Goal: Task Accomplishment & Management: Manage account settings

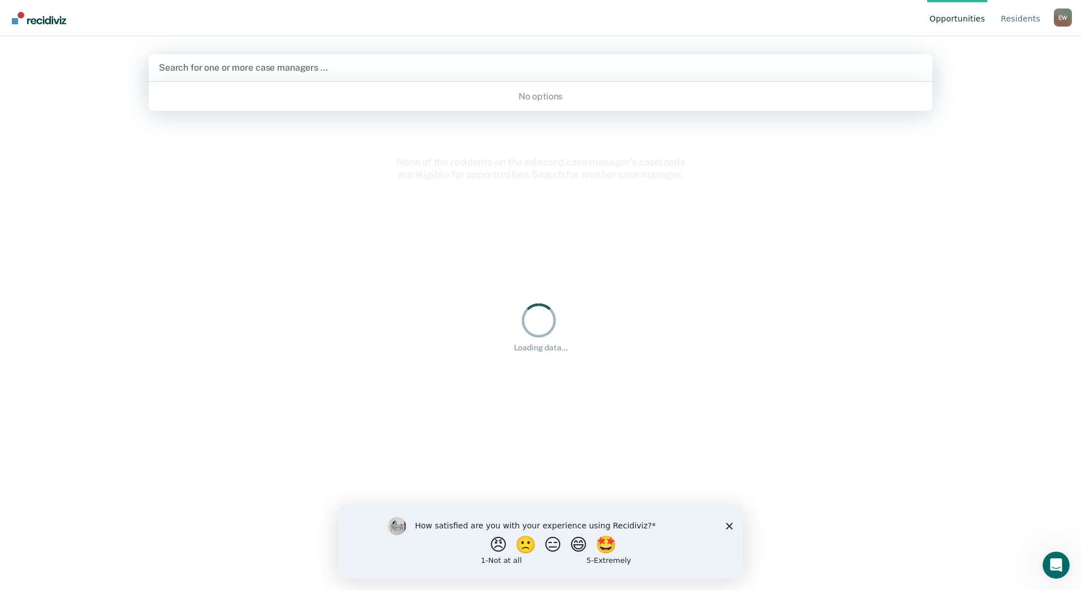
click at [311, 60] on div "Search for one or more case managers …" at bounding box center [540, 67] width 765 height 15
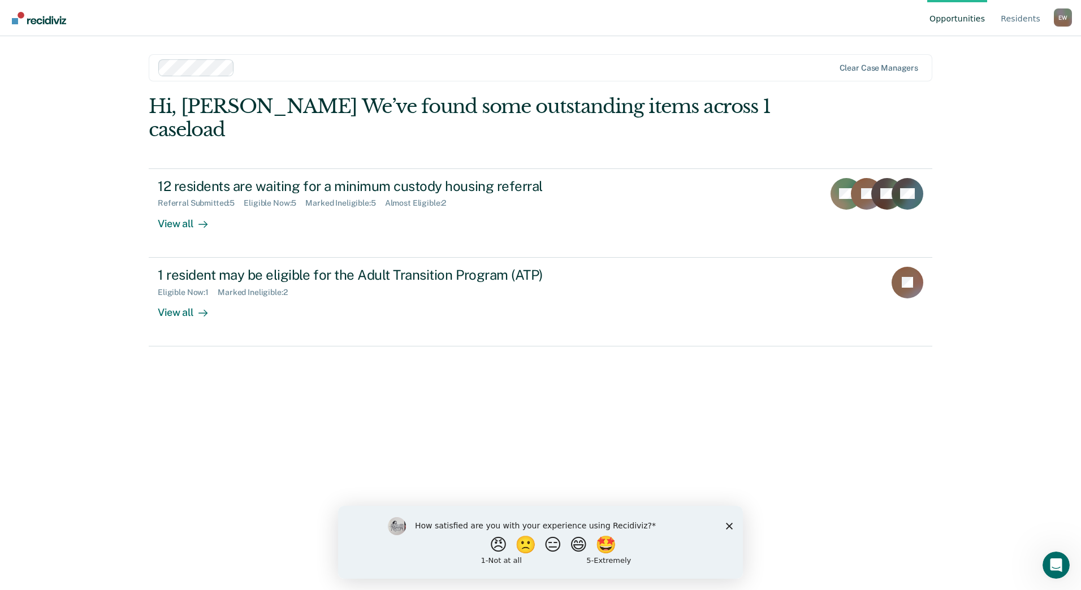
click at [444, 39] on main "Clear case managers Hi, [PERSON_NAME] We’ve found some outstanding items across…" at bounding box center [540, 299] width 810 height 527
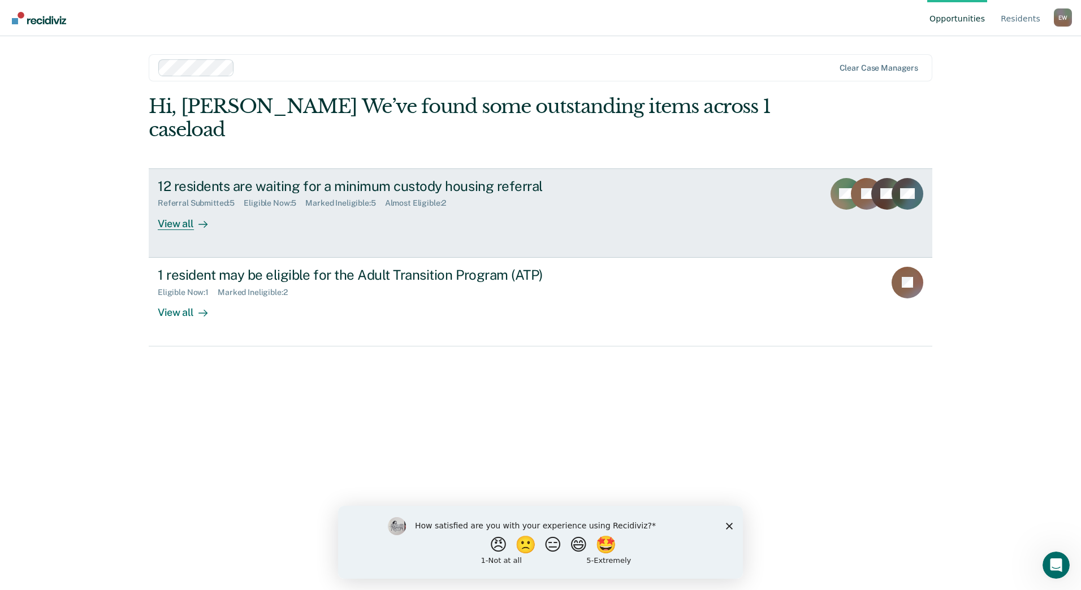
click at [206, 230] on link "12 residents are waiting for a minimum custody housing referral Referral Submit…" at bounding box center [540, 212] width 783 height 89
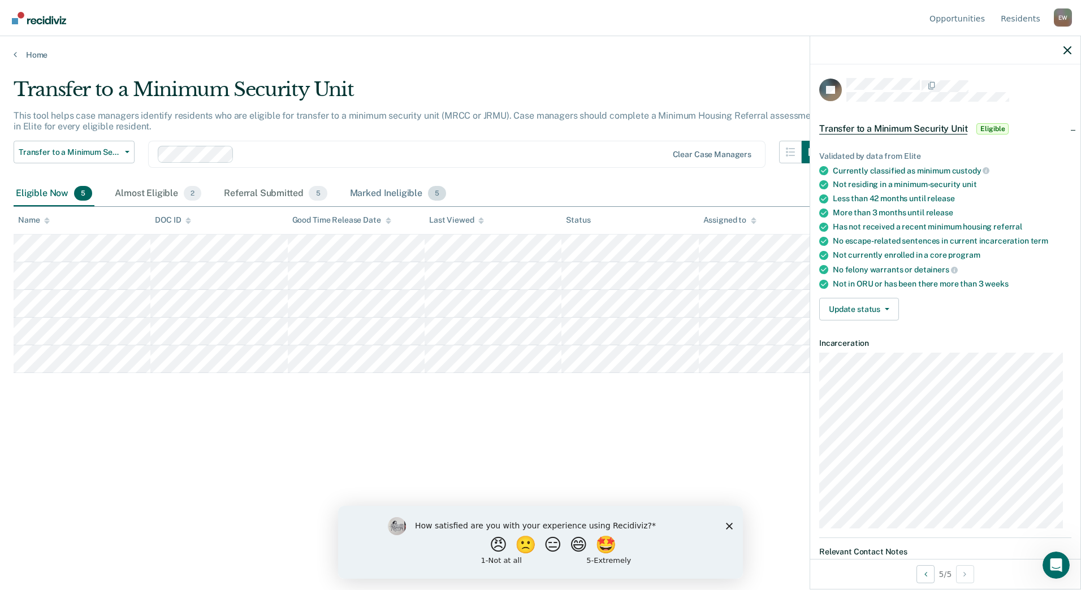
click at [395, 185] on div "Marked Ineligible 5" at bounding box center [398, 193] width 101 height 25
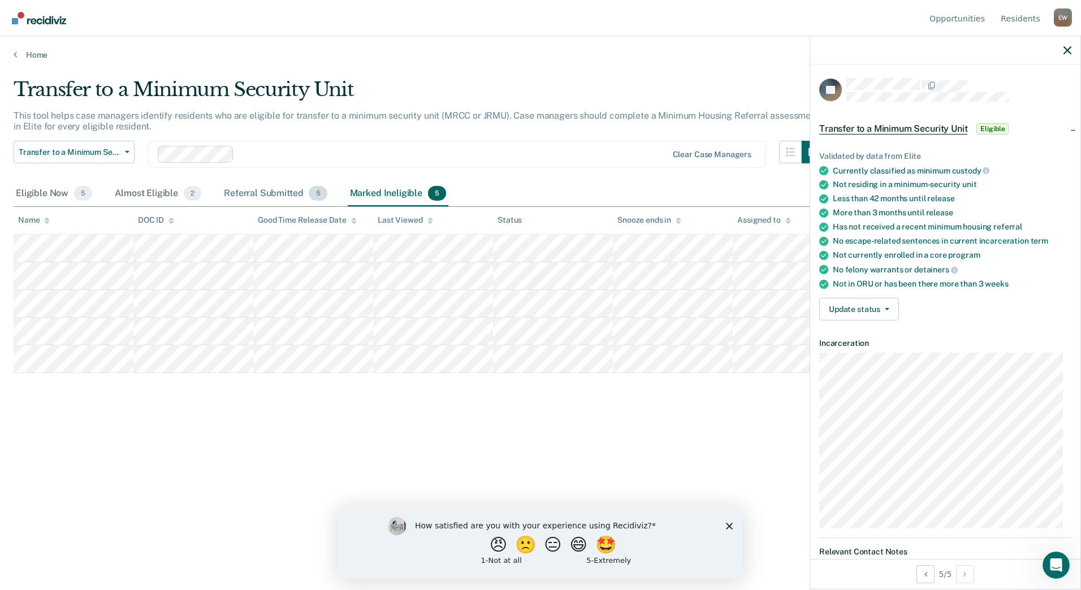
click at [249, 188] on div "Referral Submitted 5" at bounding box center [275, 193] width 107 height 25
click at [143, 190] on div "Almost Eligible 2" at bounding box center [157, 193] width 91 height 25
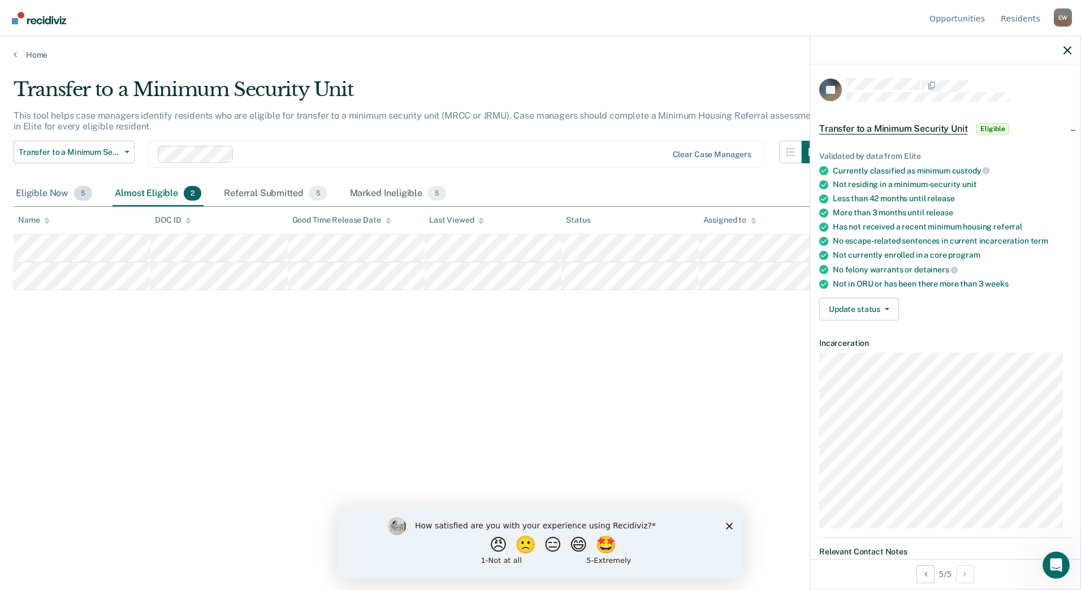
click at [51, 193] on div "Eligible Now 5" at bounding box center [54, 193] width 81 height 25
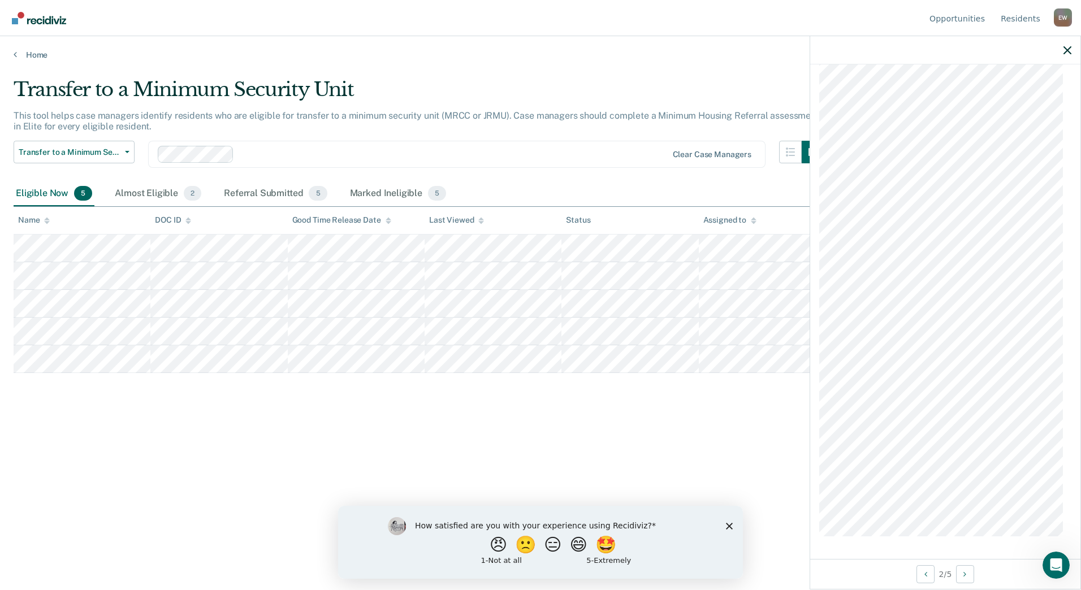
scroll to position [212, 0]
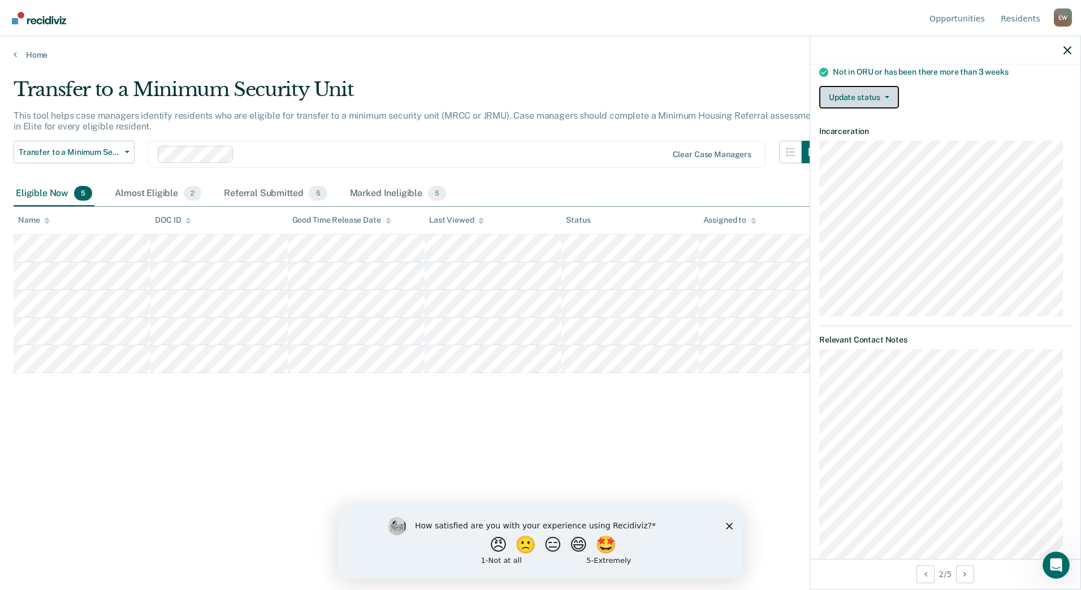
click at [886, 93] on button "Update status" at bounding box center [859, 97] width 80 height 23
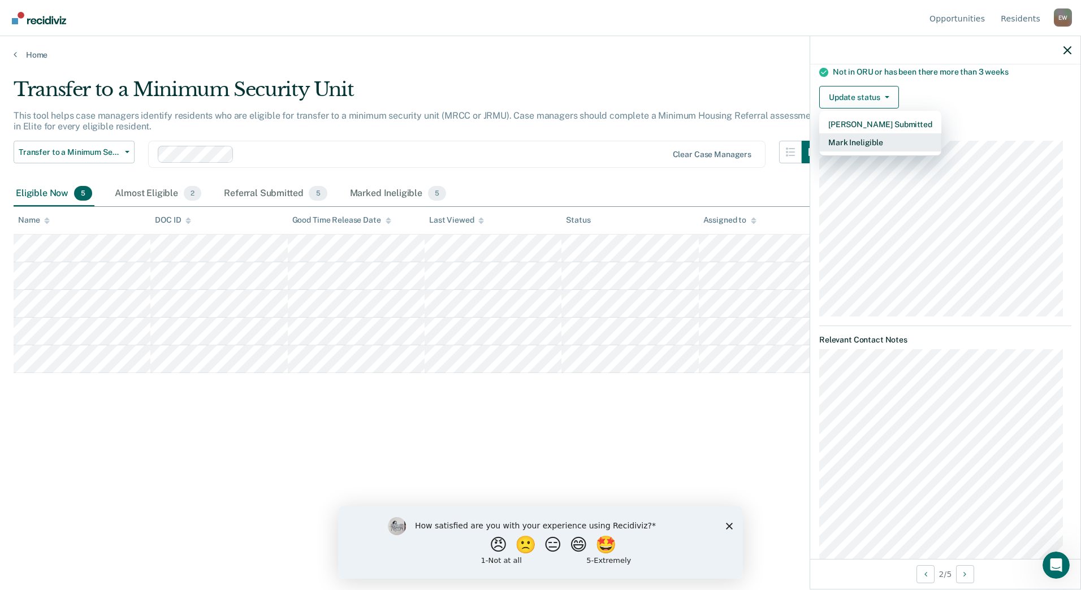
click at [873, 140] on button "Mark Ineligible" at bounding box center [880, 142] width 122 height 18
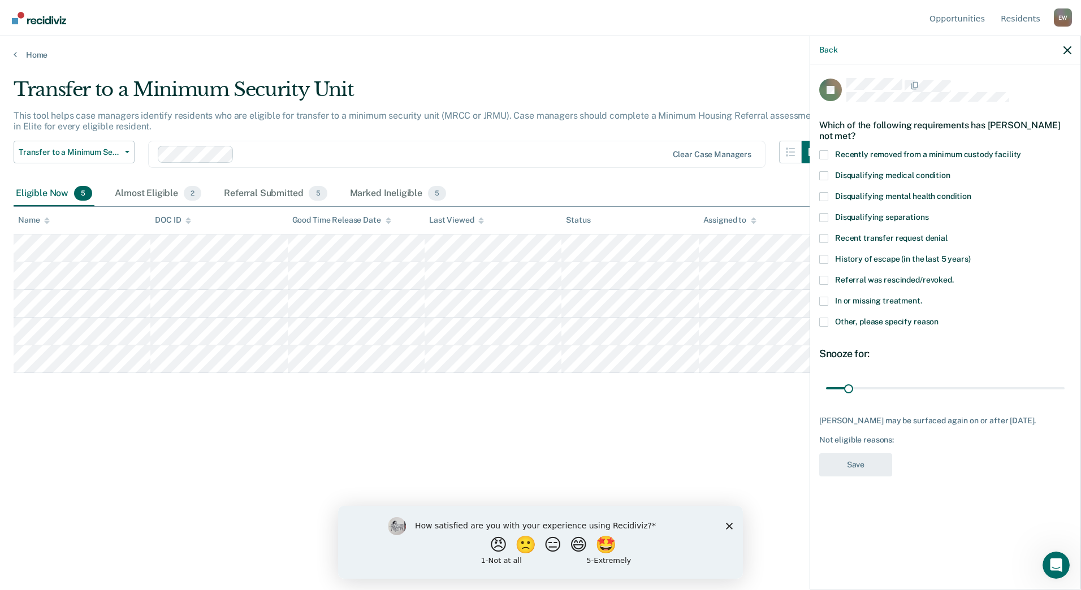
scroll to position [0, 0]
click at [1067, 50] on icon "button" at bounding box center [1067, 50] width 8 height 8
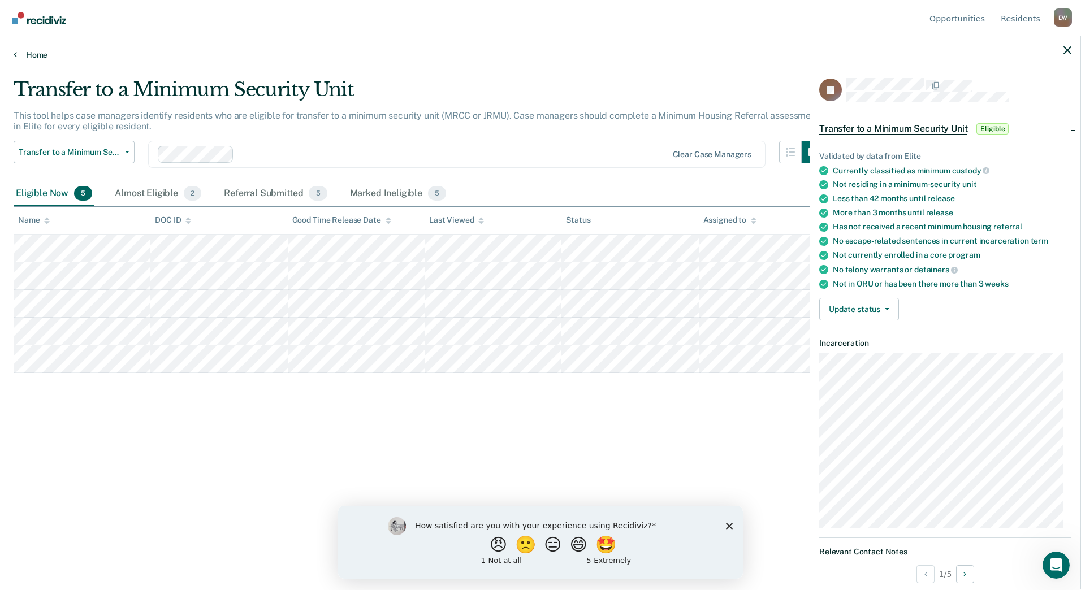
click at [21, 57] on link "Home" at bounding box center [541, 55] width 1054 height 10
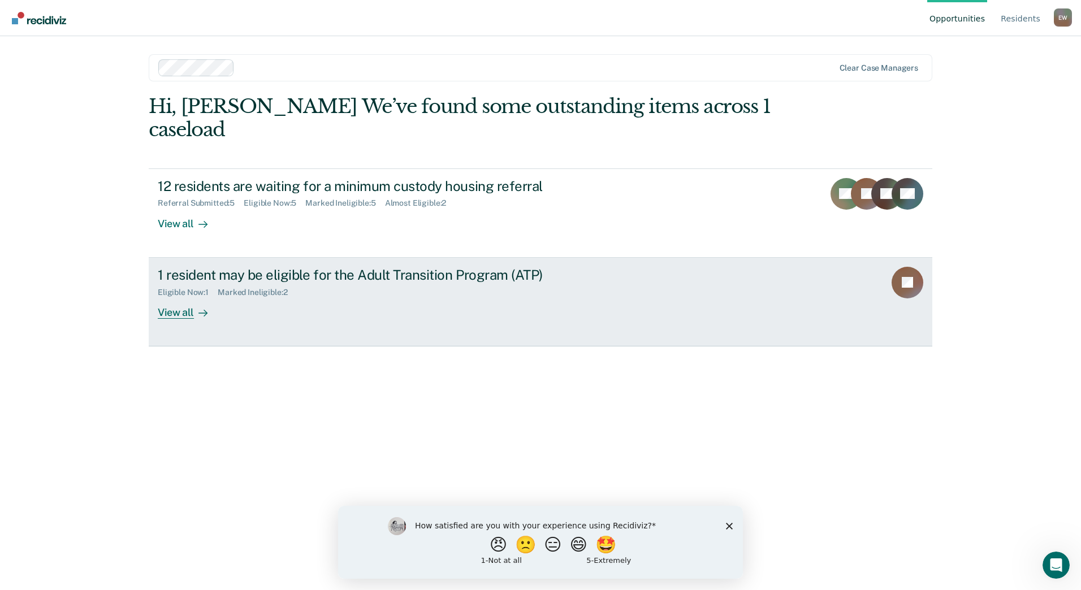
click at [232, 299] on div "1 resident may be eligible for the Adult Transition Program (ATP) Eligible Now …" at bounding box center [370, 293] width 424 height 52
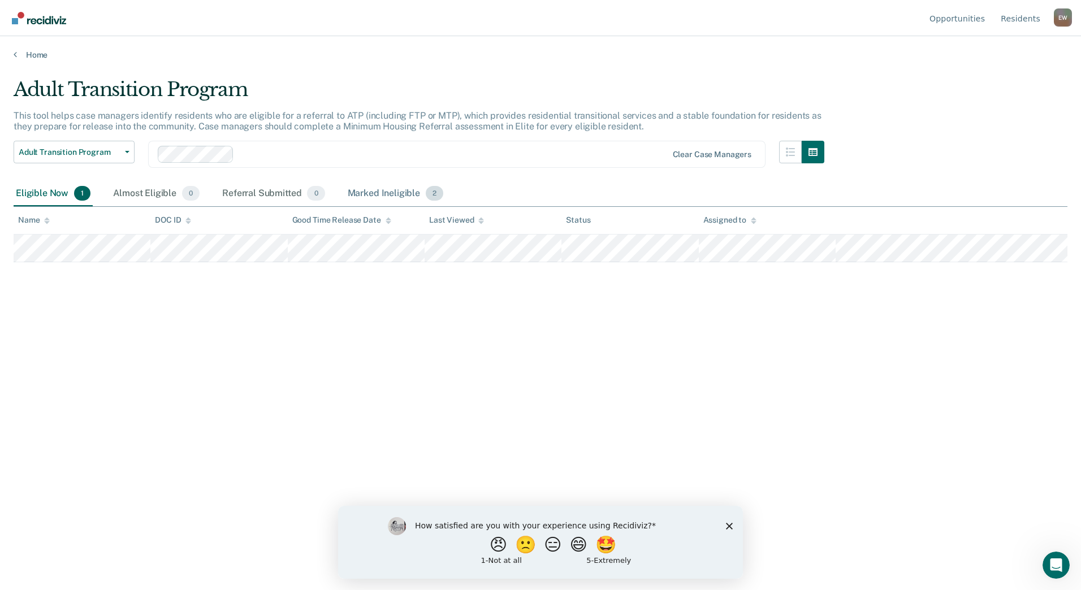
click at [381, 192] on div "Marked Ineligible 2" at bounding box center [395, 193] width 101 height 25
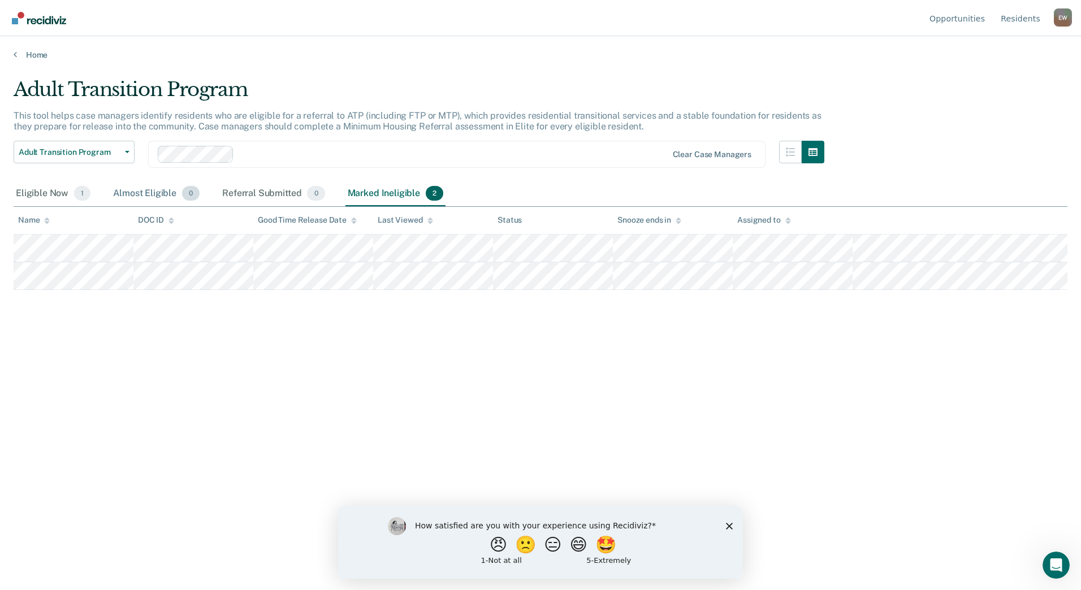
click at [160, 196] on div "Almost Eligible 0" at bounding box center [156, 193] width 91 height 25
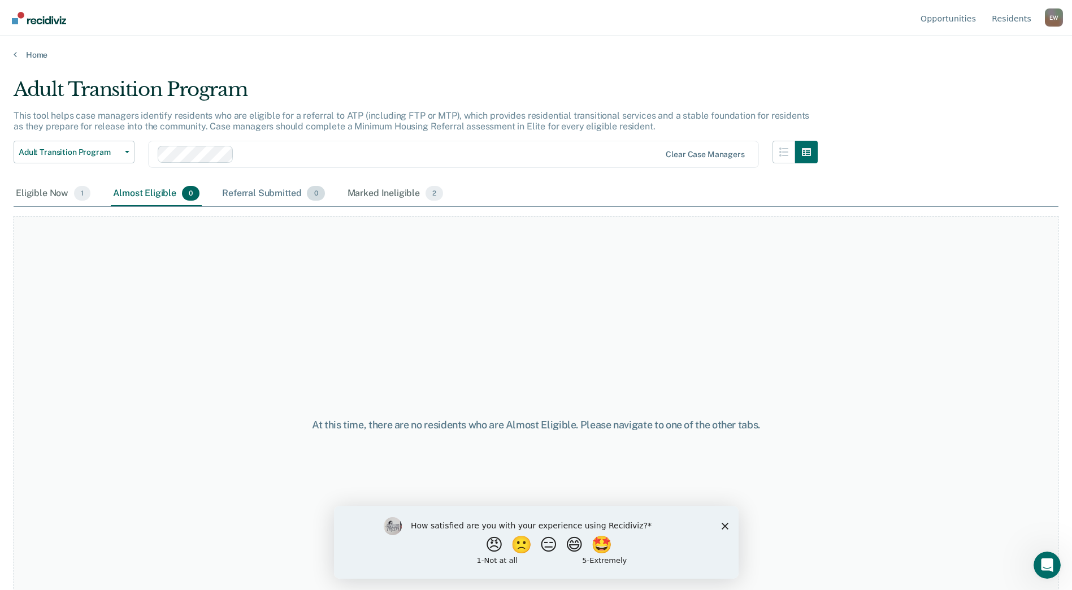
click at [262, 189] on div "Referral Submitted 0" at bounding box center [273, 193] width 107 height 25
click at [59, 192] on div "Eligible Now 1" at bounding box center [53, 193] width 79 height 25
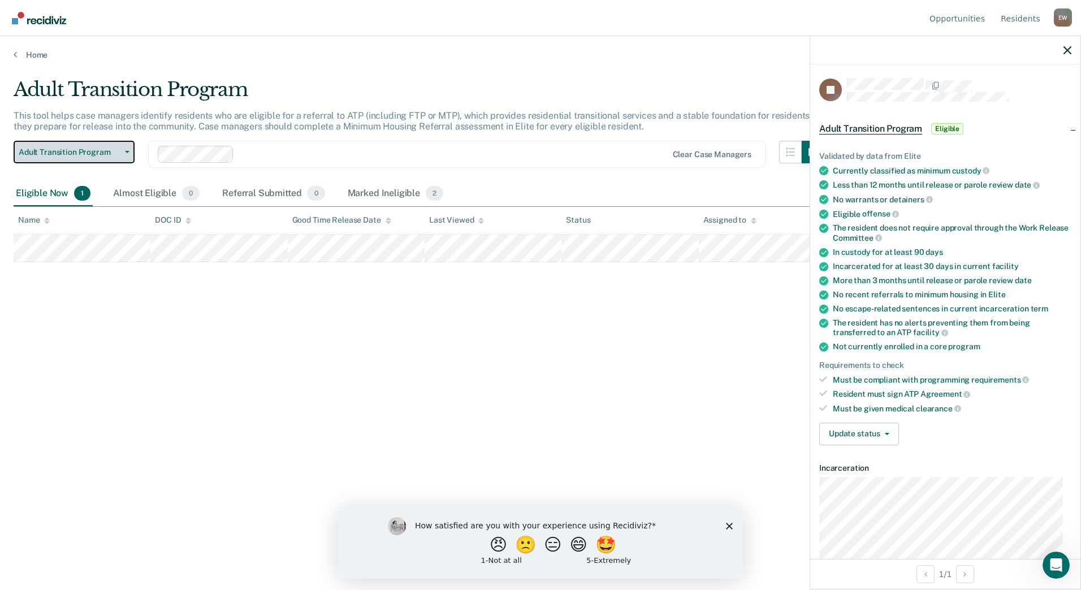
click at [104, 152] on span "Adult Transition Program" at bounding box center [70, 153] width 102 height 10
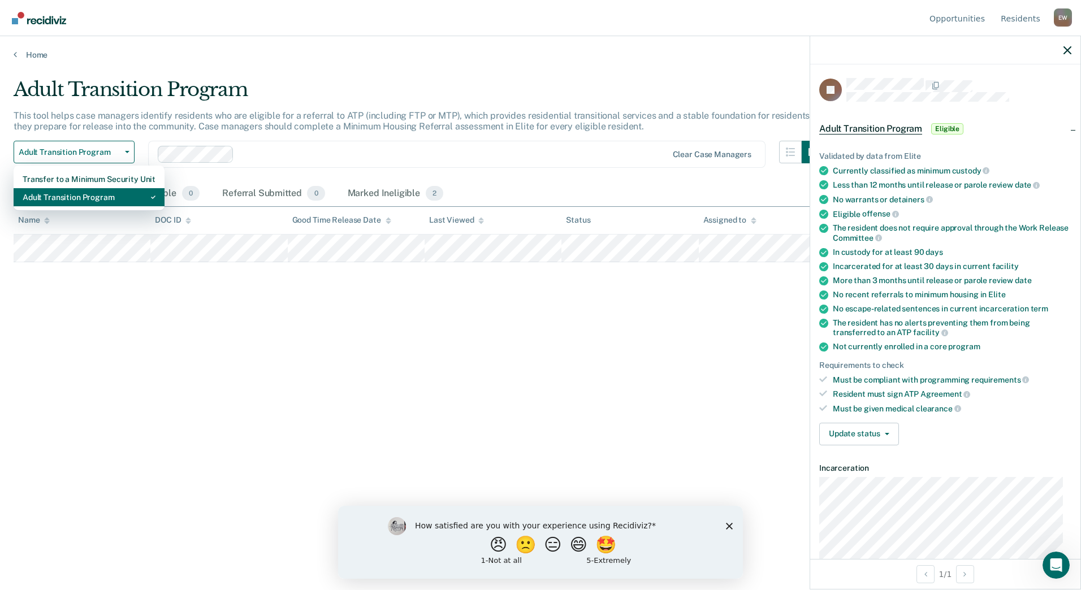
click at [101, 199] on div "Adult Transition Program" at bounding box center [89, 197] width 133 height 18
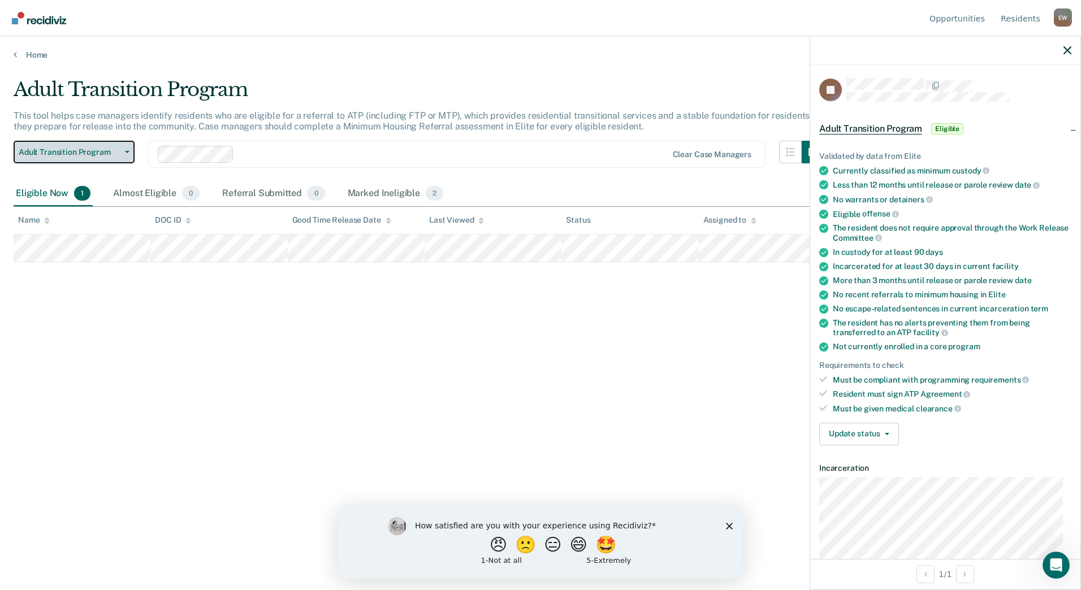
click at [112, 150] on span "Adult Transition Program" at bounding box center [70, 153] width 102 height 10
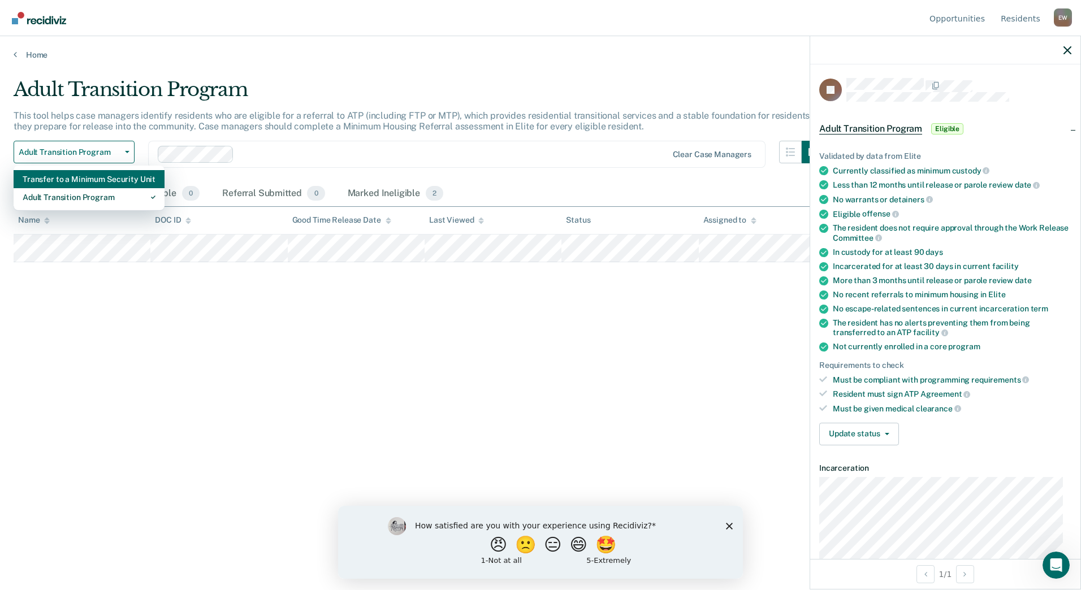
click at [106, 181] on div "Transfer to a Minimum Security Unit" at bounding box center [89, 179] width 133 height 18
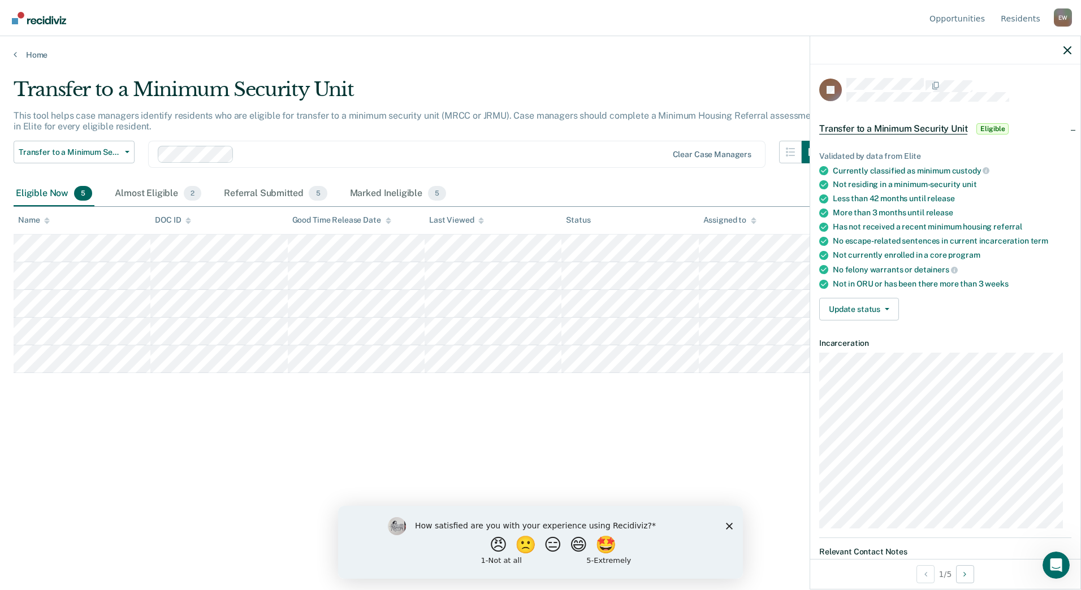
click at [93, 396] on div "Transfer to a Minimum Security Unit This tool helps case managers identify resi…" at bounding box center [541, 291] width 1054 height 427
click at [883, 311] on button "Update status" at bounding box center [859, 309] width 80 height 23
click at [890, 358] on button "Mark Ineligible" at bounding box center [880, 354] width 122 height 18
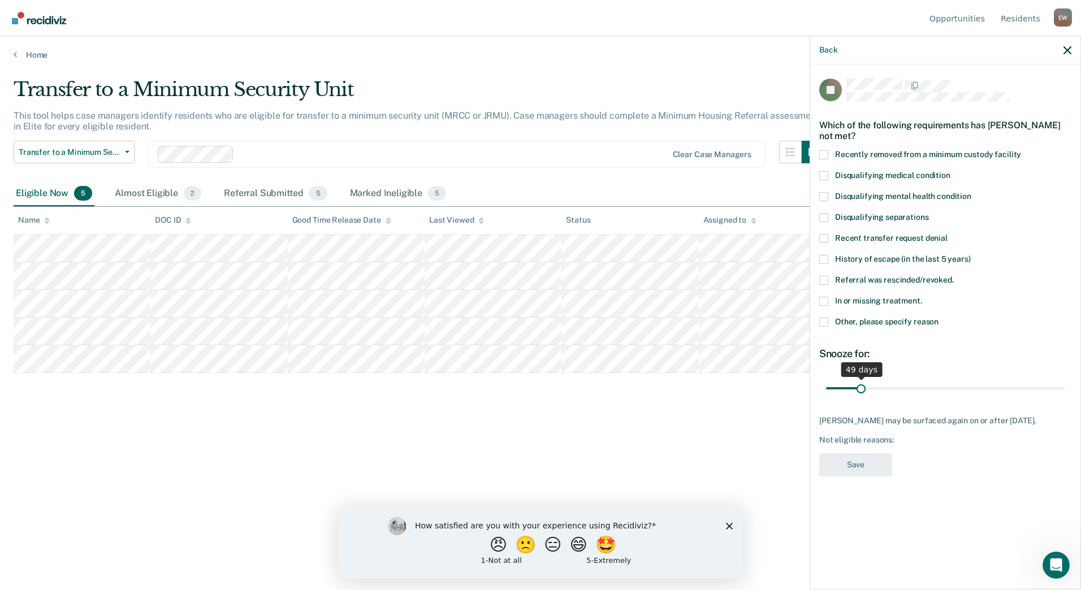
drag, startPoint x: 853, startPoint y: 388, endPoint x: 861, endPoint y: 391, distance: 8.2
type input "49"
click at [861, 391] on input "range" at bounding box center [945, 388] width 239 height 20
click at [1068, 51] on icon "button" at bounding box center [1067, 50] width 8 height 8
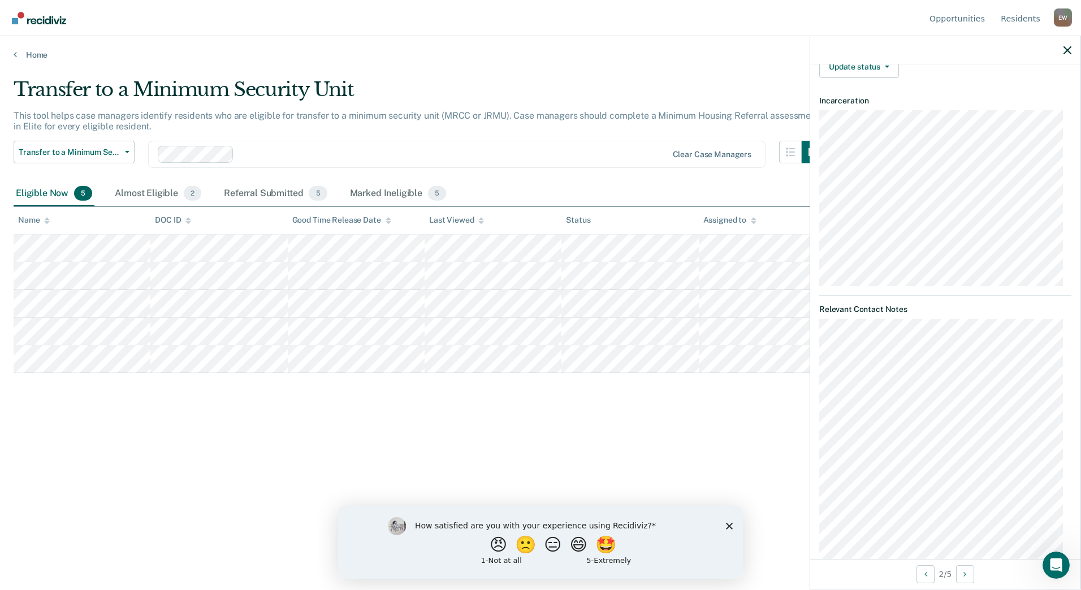
scroll to position [240, 0]
click at [729, 524] on icon "Close survey" at bounding box center [729, 525] width 7 height 7
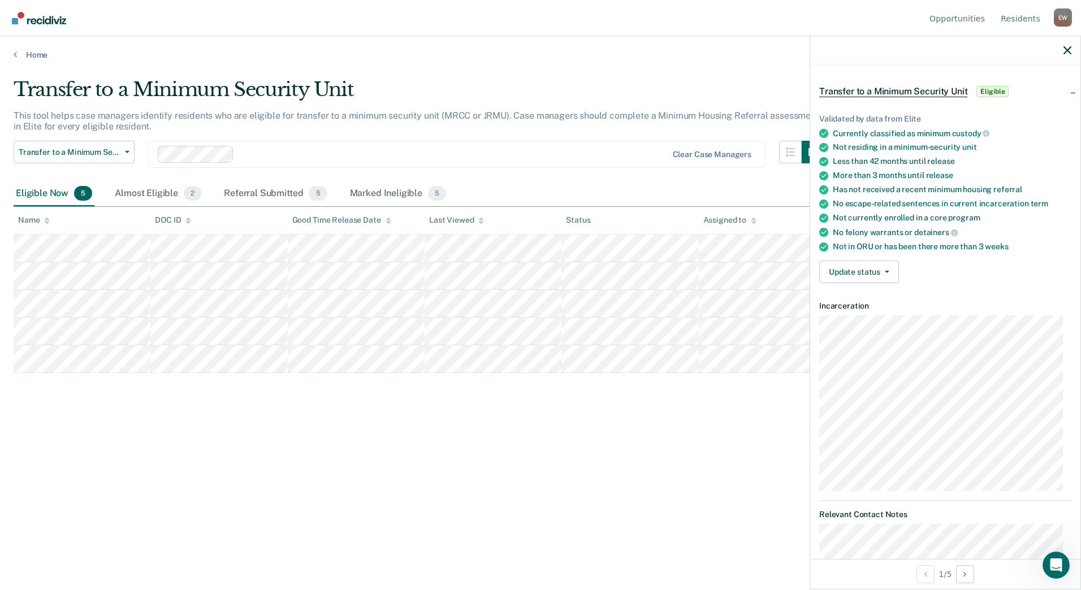
scroll to position [57, 0]
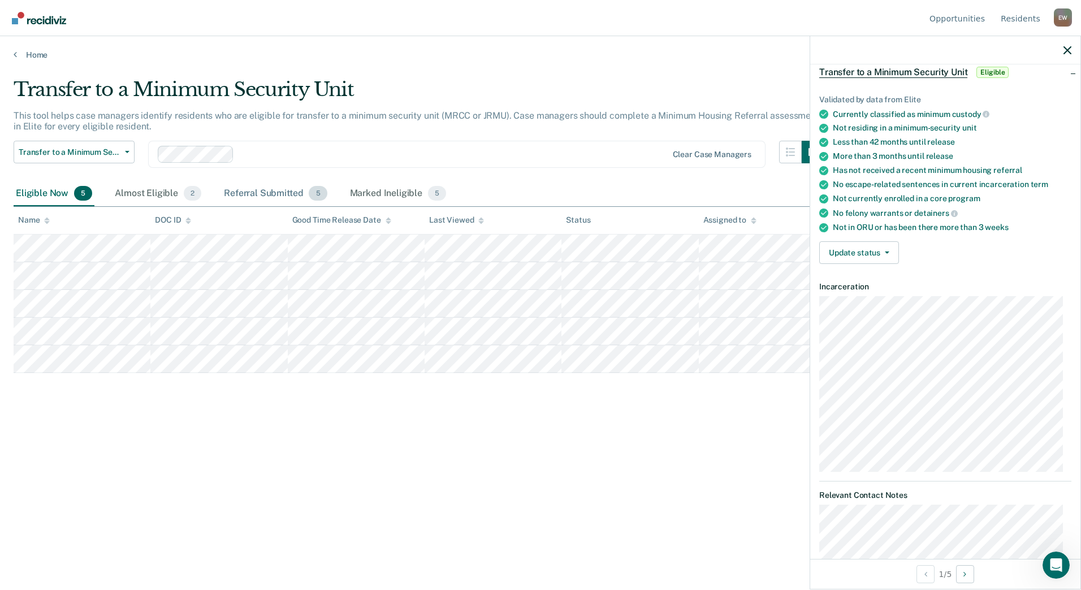
drag, startPoint x: 240, startPoint y: 190, endPoint x: 257, endPoint y: 191, distance: 17.6
click at [240, 189] on div "Referral Submitted 5" at bounding box center [275, 193] width 107 height 25
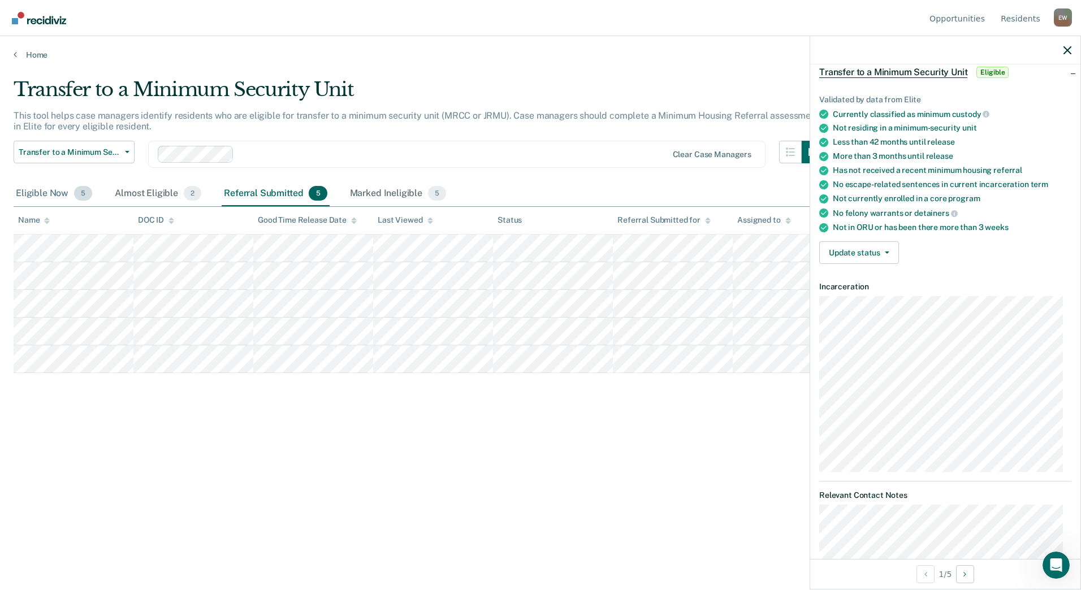
click at [47, 190] on div "Eligible Now 5" at bounding box center [54, 193] width 81 height 25
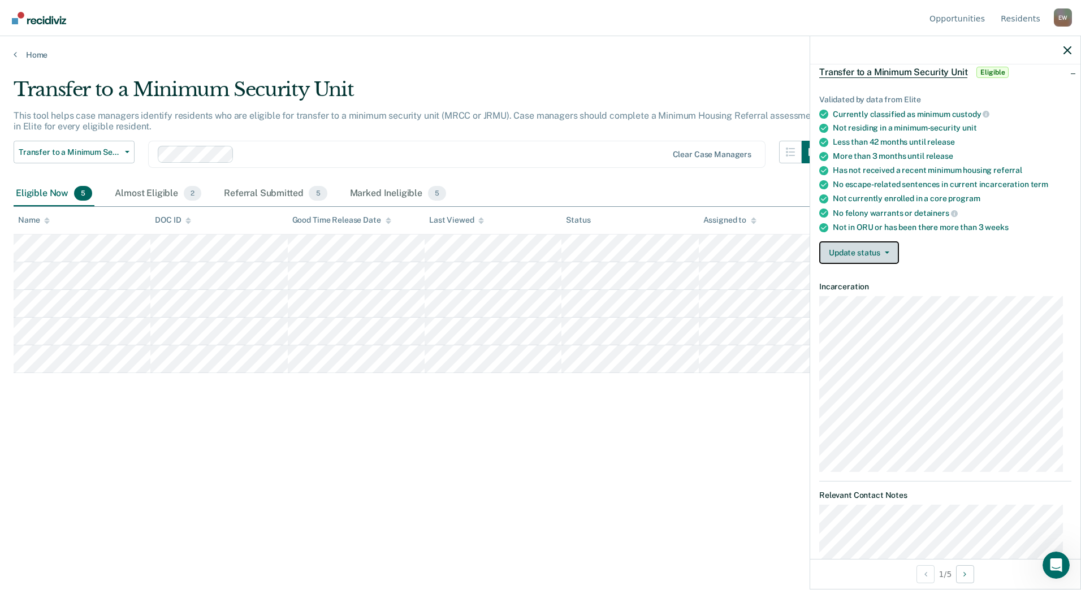
click at [875, 257] on button "Update status" at bounding box center [859, 252] width 80 height 23
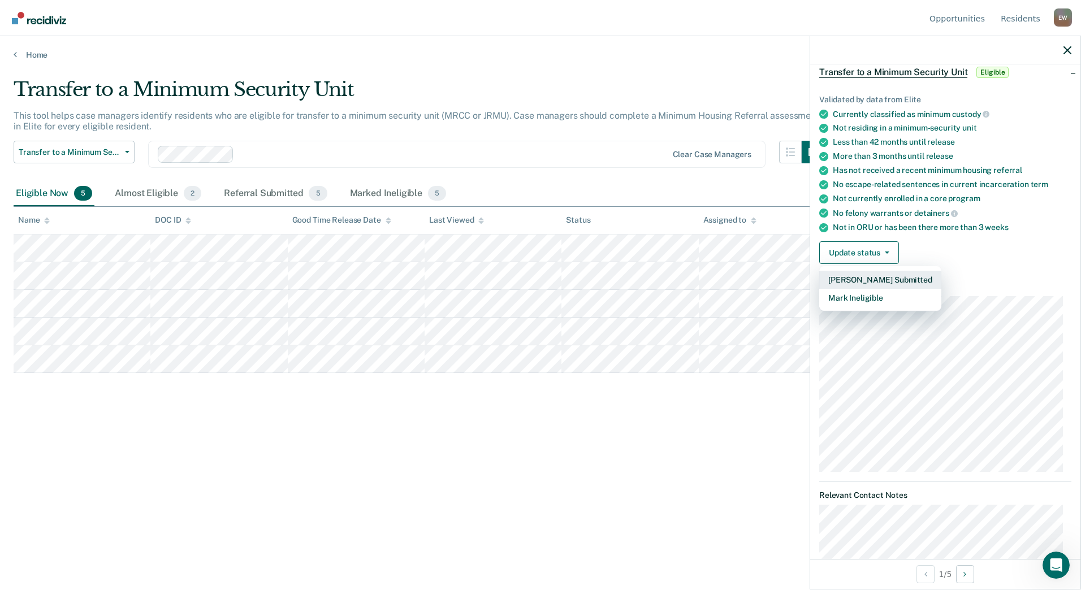
click at [885, 276] on button "[PERSON_NAME] Submitted" at bounding box center [880, 280] width 122 height 18
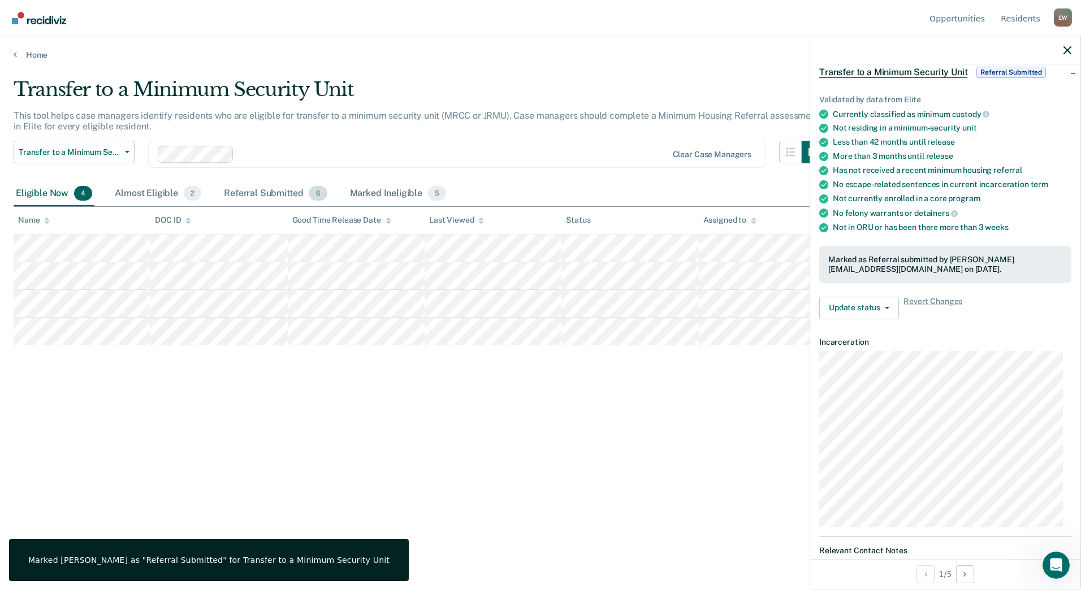
click at [253, 190] on div "Referral Submitted 6" at bounding box center [275, 193] width 107 height 25
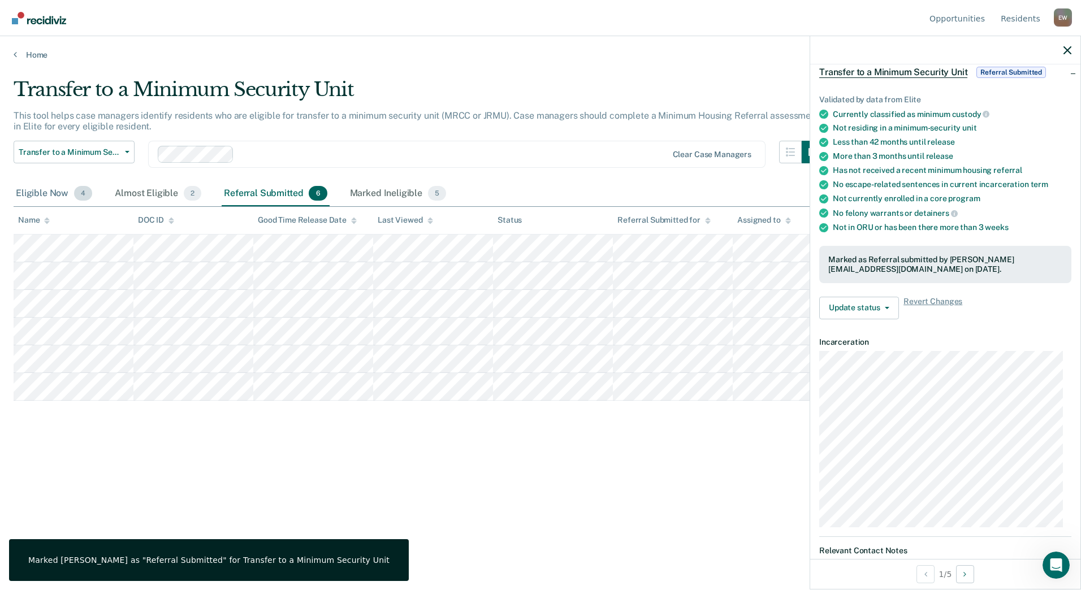
click at [58, 193] on div "Eligible Now 4" at bounding box center [54, 193] width 81 height 25
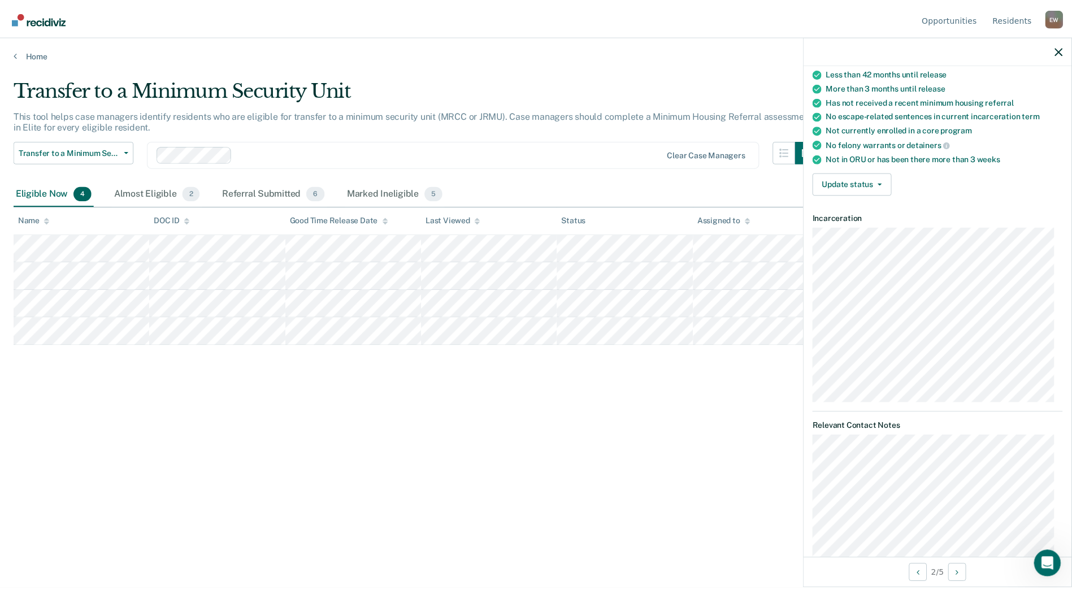
scroll to position [0, 0]
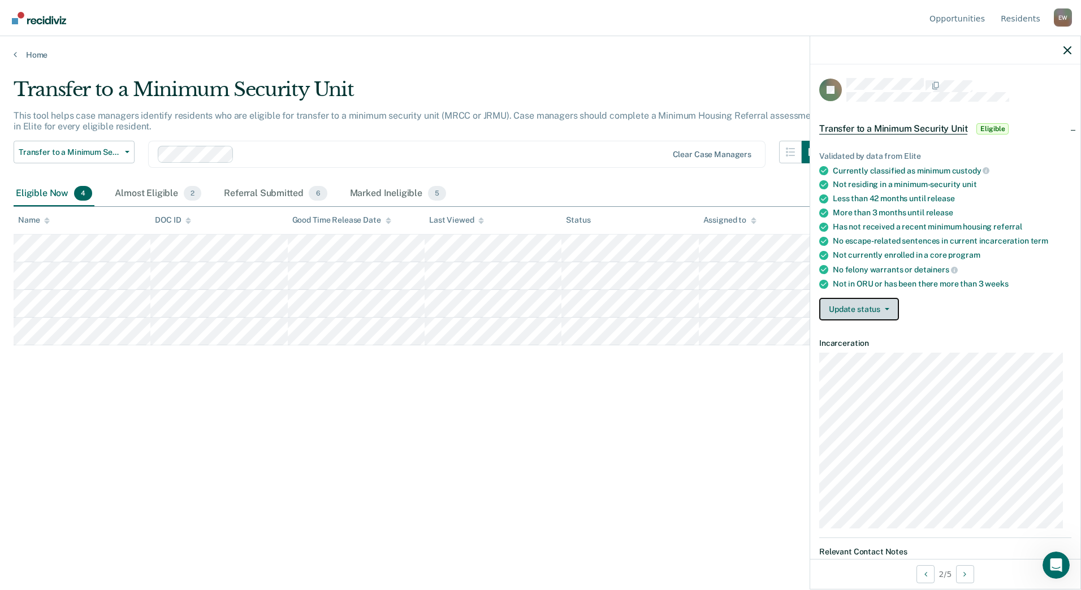
click at [888, 310] on button "Update status" at bounding box center [859, 309] width 80 height 23
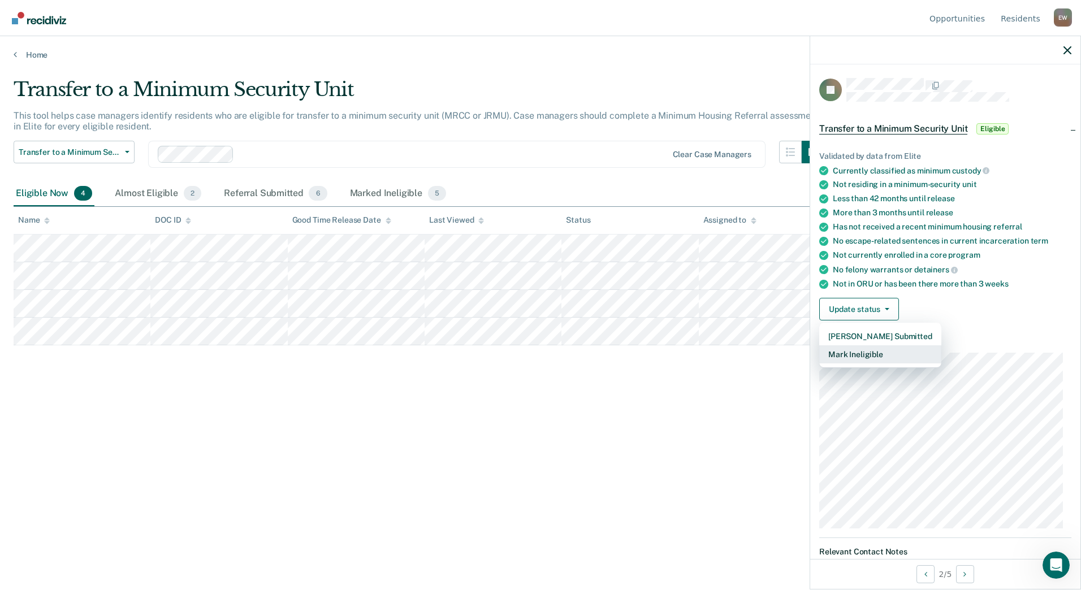
click at [879, 356] on button "Mark Ineligible" at bounding box center [880, 354] width 122 height 18
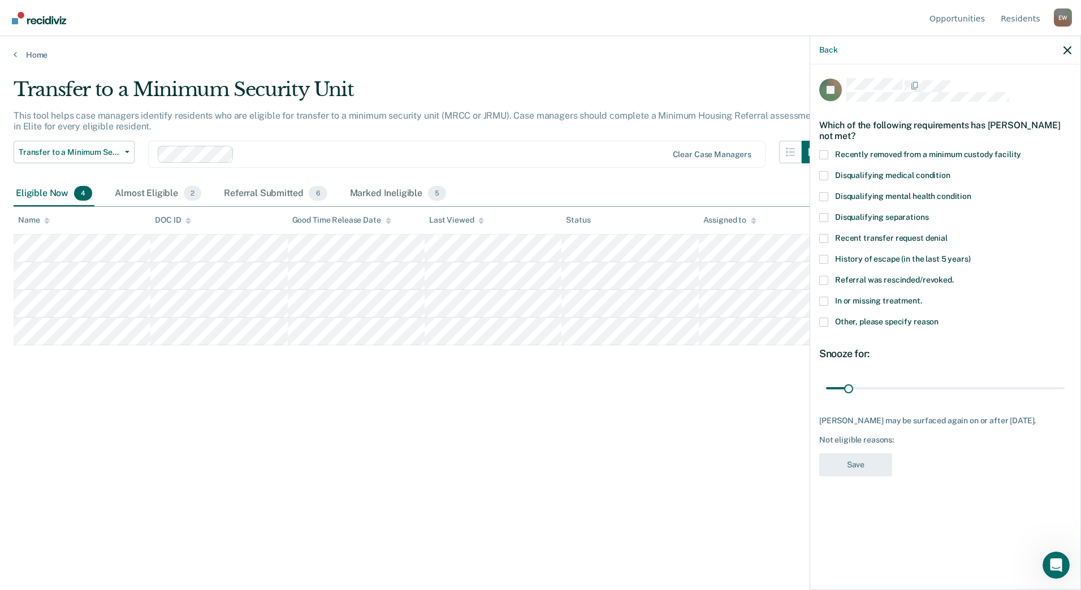
click at [833, 318] on label "Other, please specify reason" at bounding box center [945, 324] width 252 height 12
click at [938, 318] on input "Other, please specify reason" at bounding box center [938, 318] width 0 height 0
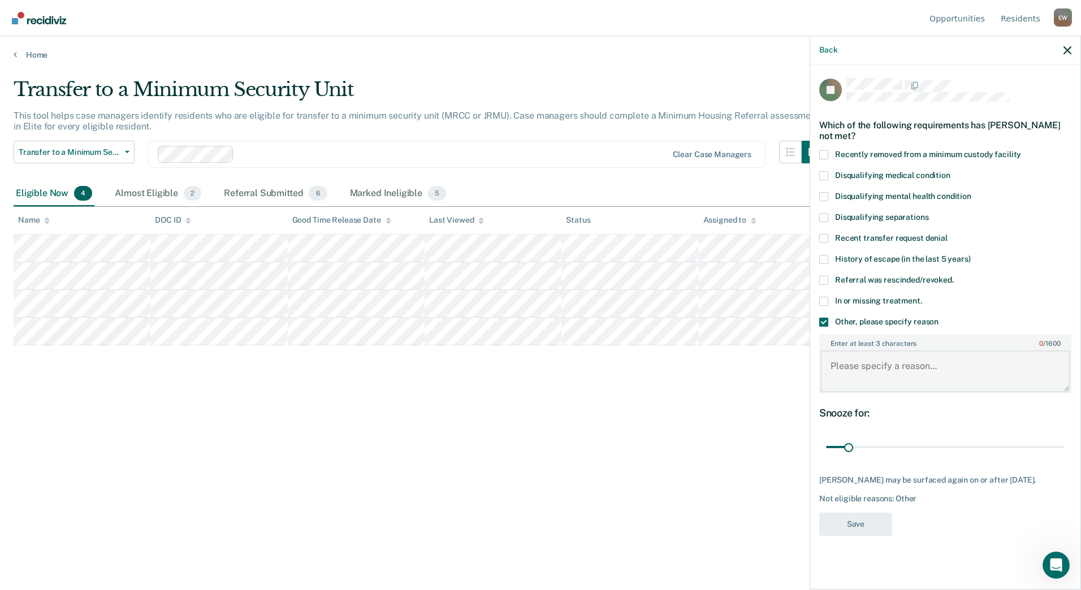
click at [877, 367] on textarea "Enter at least 3 characters 0 / 1600" at bounding box center [945, 371] width 250 height 42
click at [823, 322] on span at bounding box center [823, 322] width 9 height 9
click at [938, 318] on input "Other, please specify reason" at bounding box center [938, 318] width 0 height 0
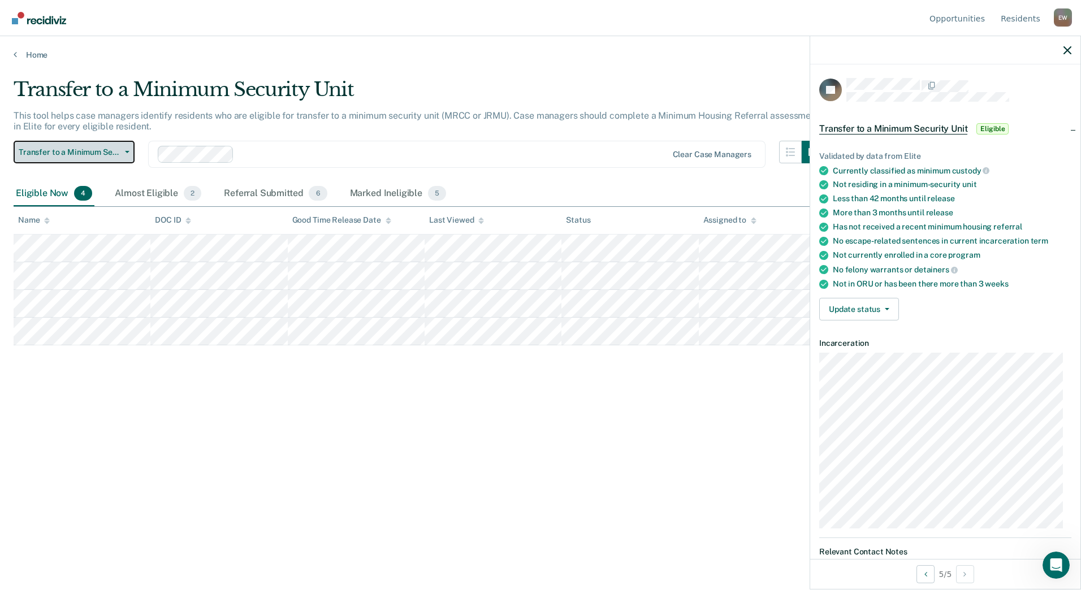
click at [122, 154] on button "Transfer to a Minimum Security Unit" at bounding box center [74, 152] width 121 height 23
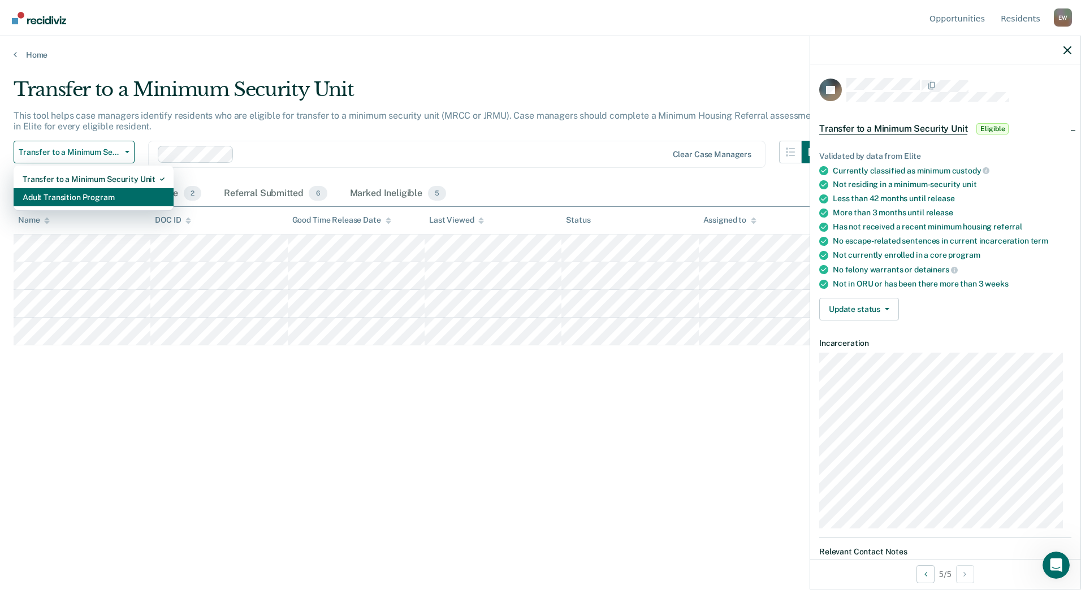
click at [97, 201] on div "Adult Transition Program" at bounding box center [94, 197] width 142 height 18
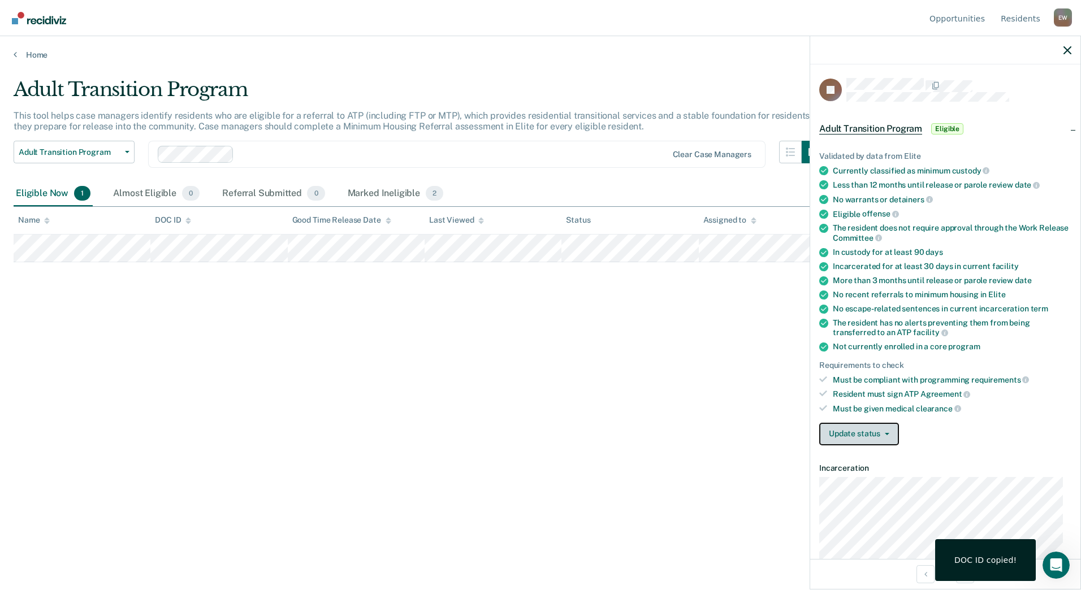
click at [877, 436] on button "Update status" at bounding box center [859, 434] width 80 height 23
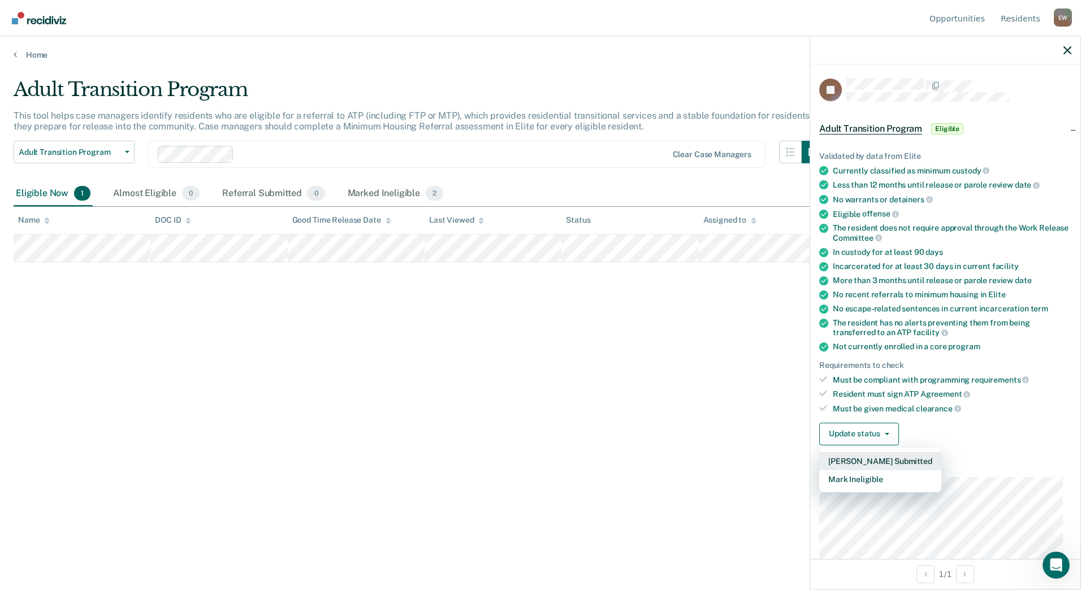
click at [890, 461] on button "[PERSON_NAME] Submitted" at bounding box center [880, 461] width 122 height 18
